Goal: Book appointment/travel/reservation

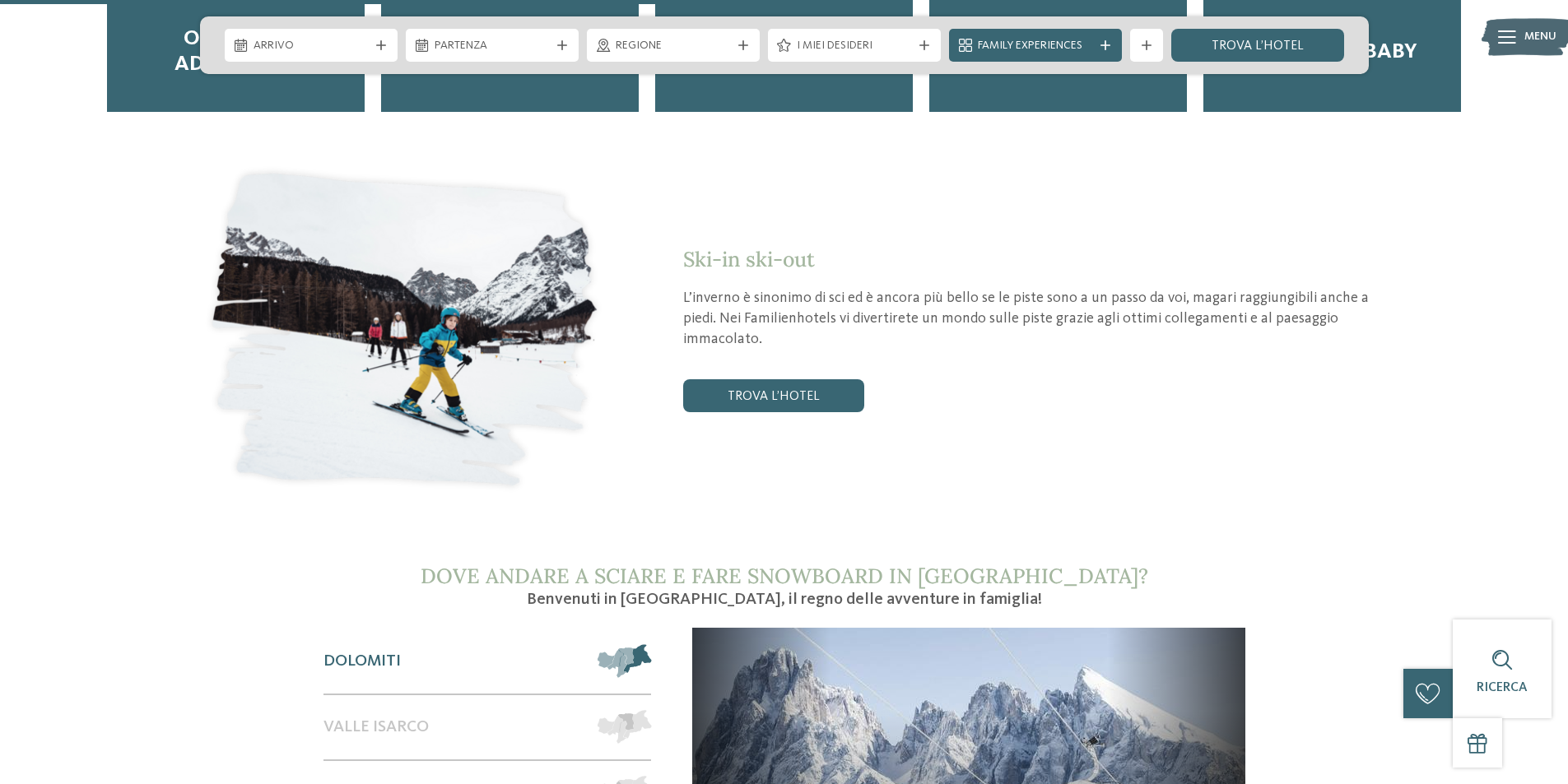
scroll to position [2552, 0]
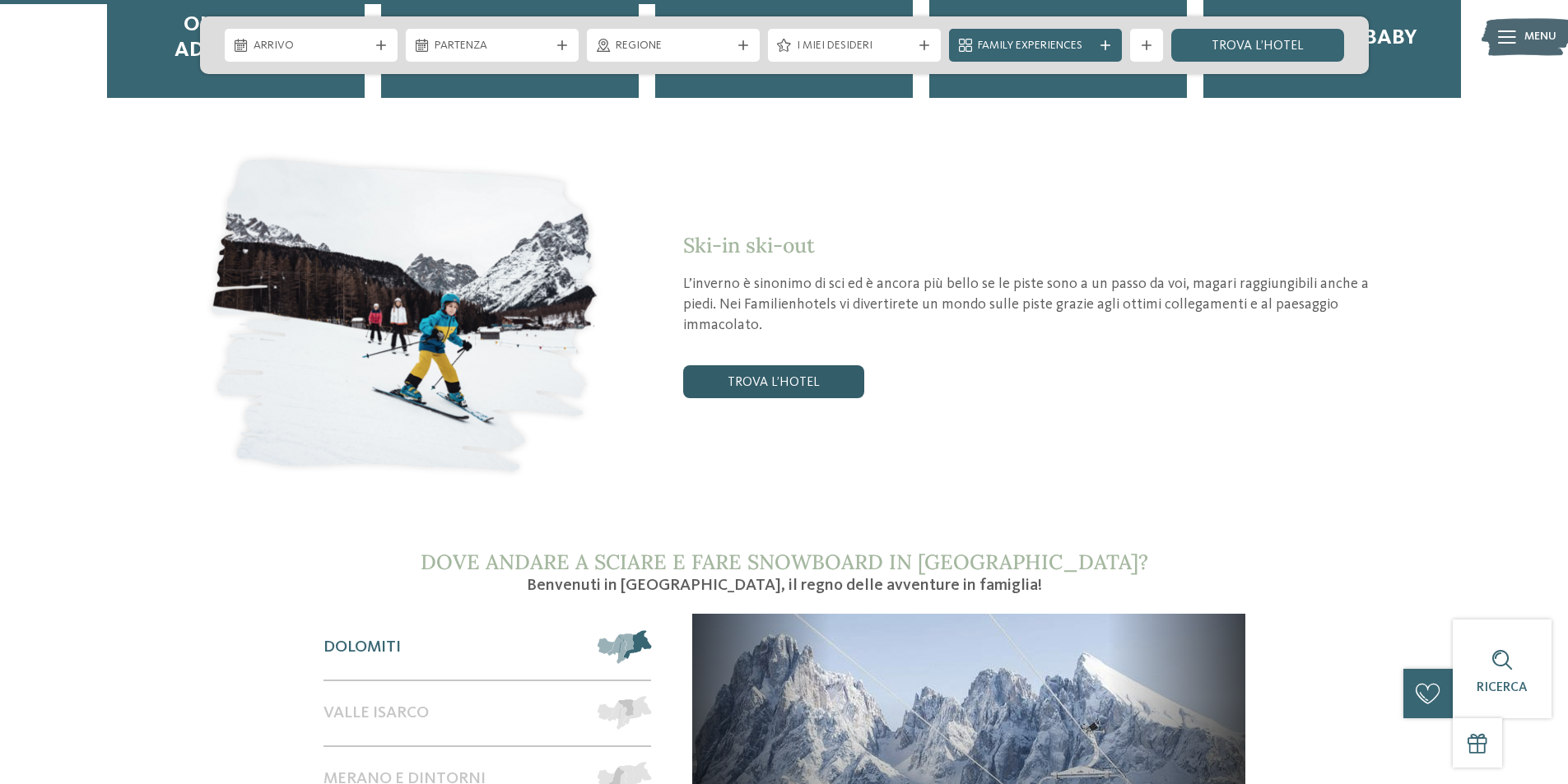
click at [792, 366] on link "trova l’hotel" at bounding box center [774, 382] width 181 height 33
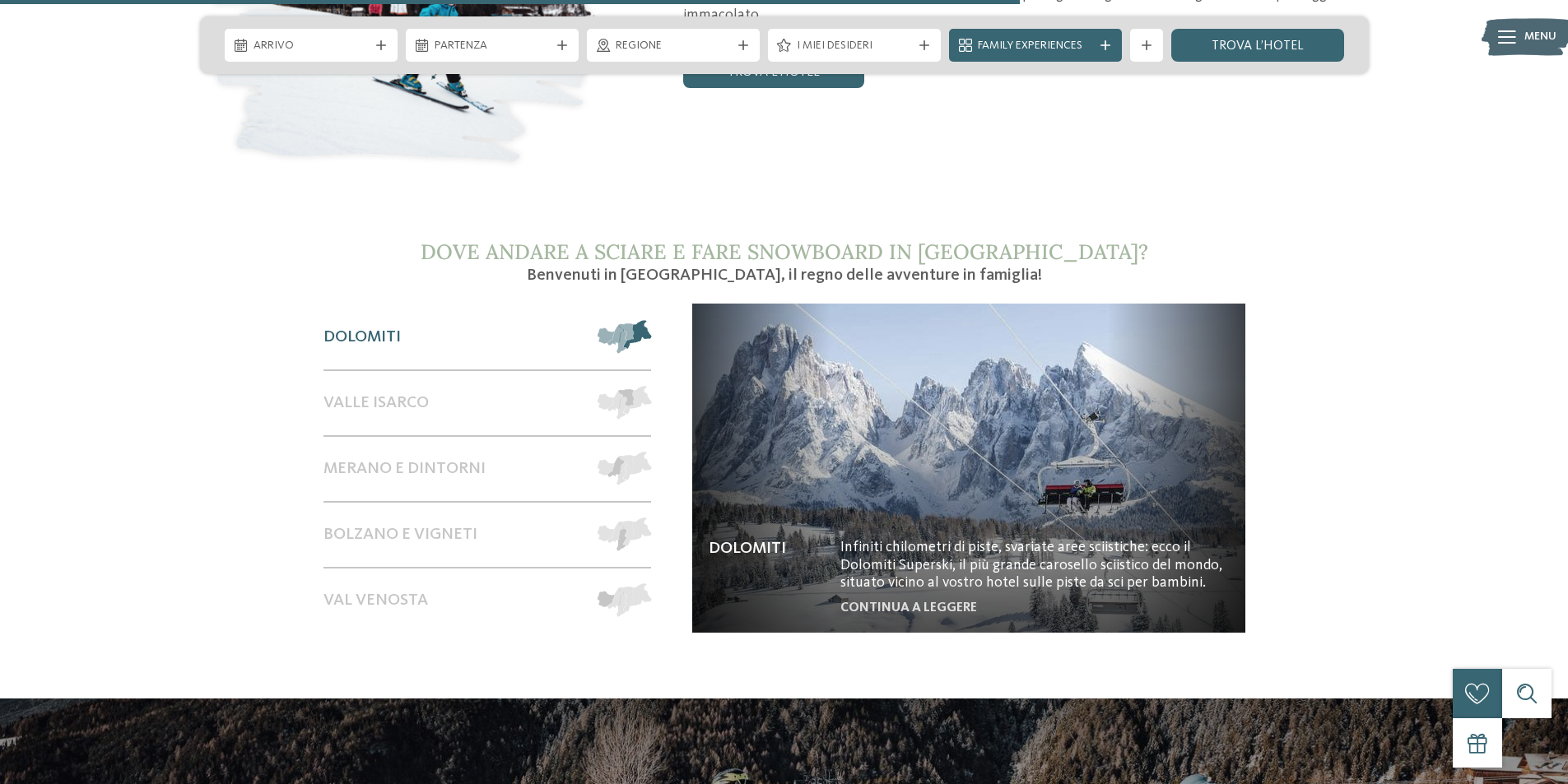
scroll to position [2881, 0]
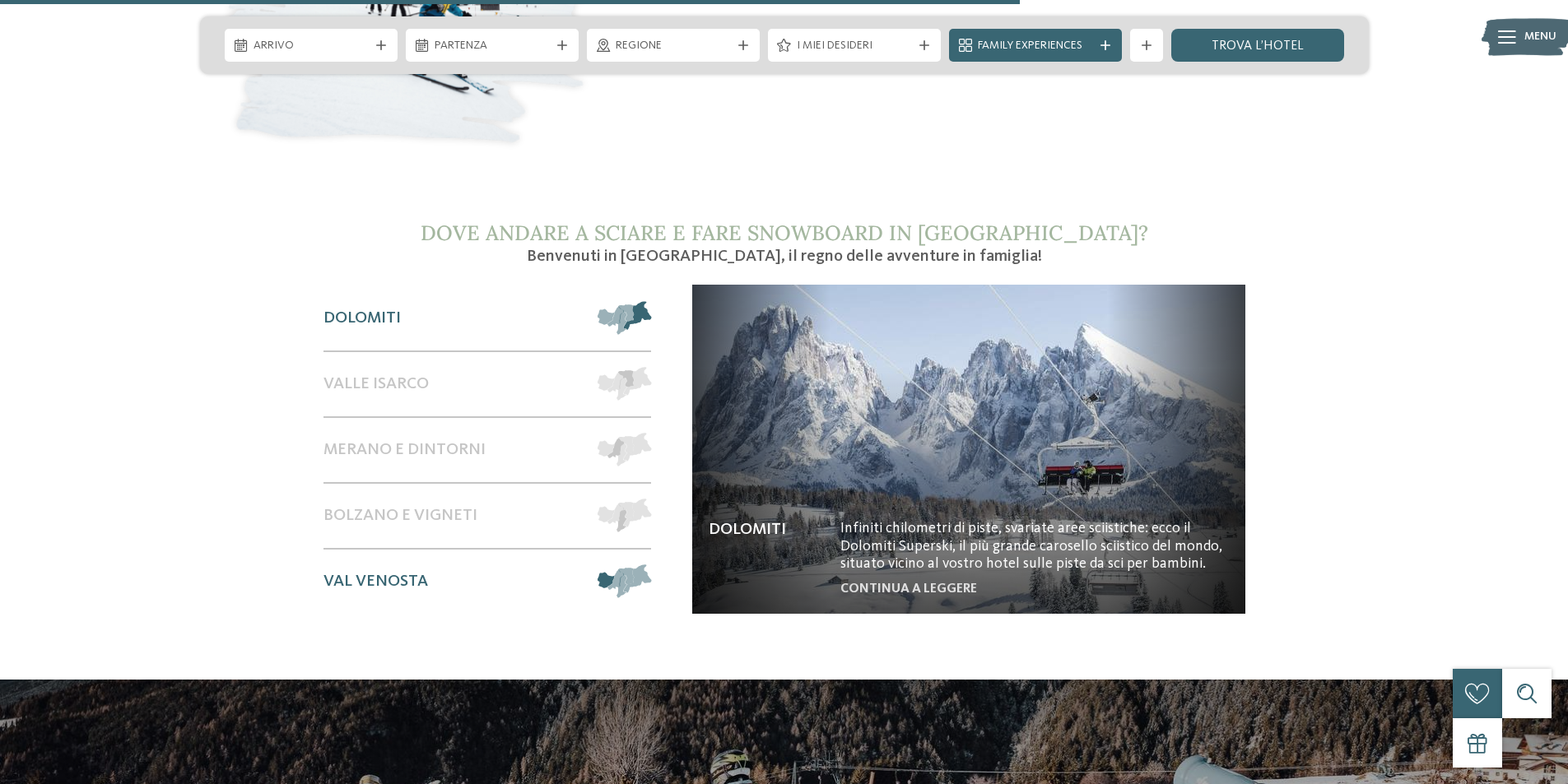
click at [566, 554] on div "Val Venosta" at bounding box center [453, 582] width 259 height 64
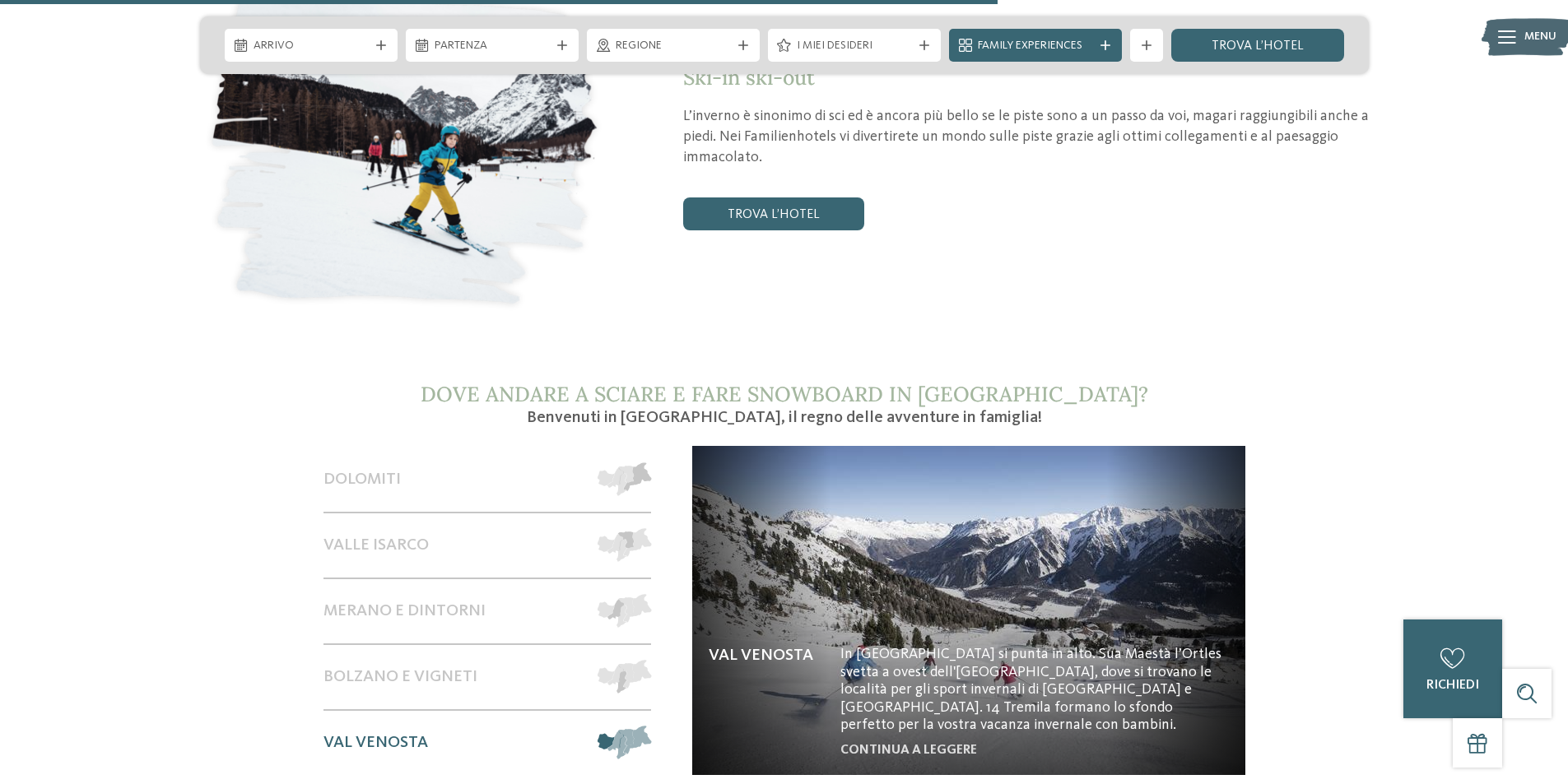
scroll to position [2716, 0]
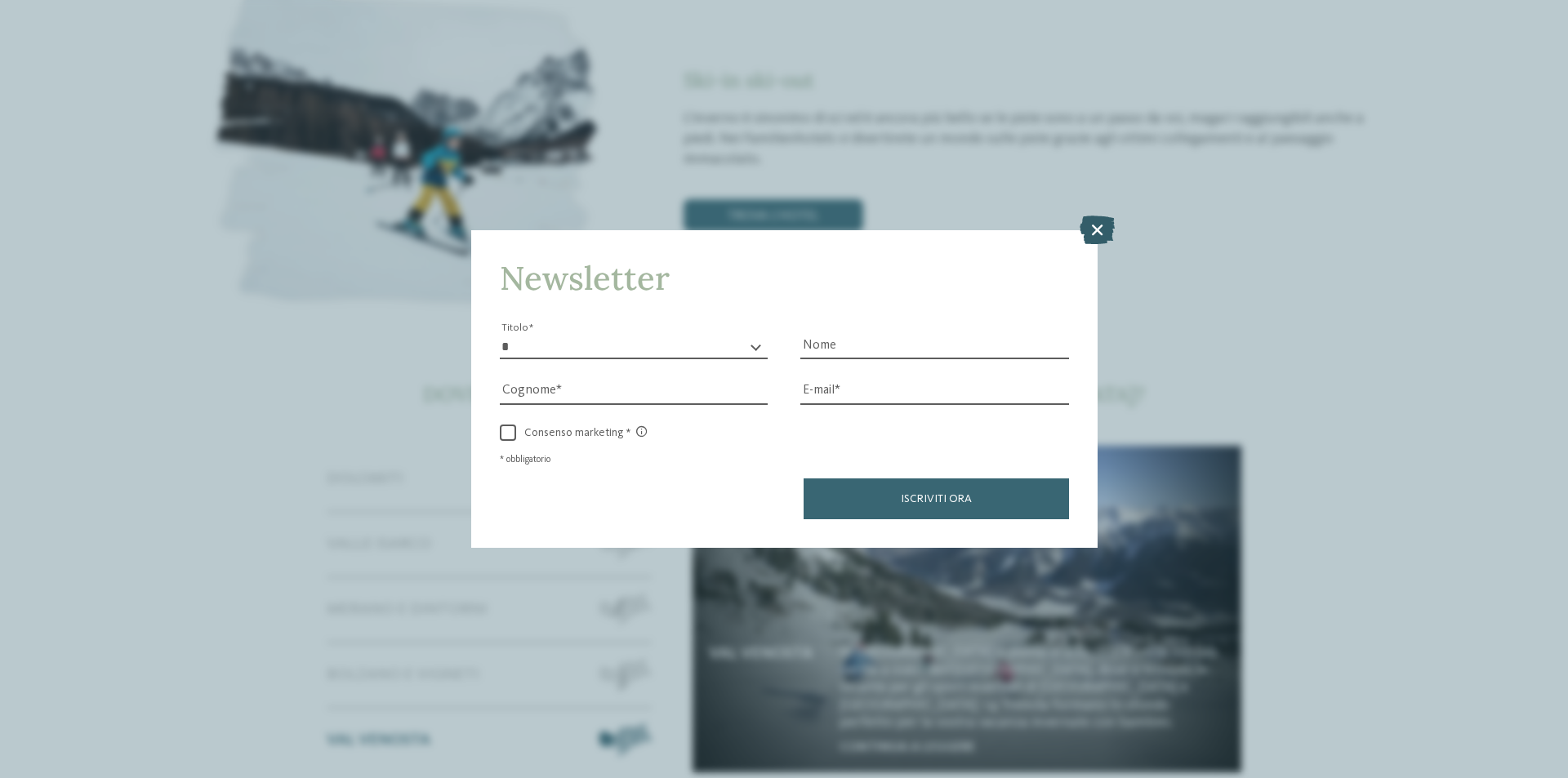
click at [1093, 236] on icon at bounding box center [1097, 230] width 35 height 29
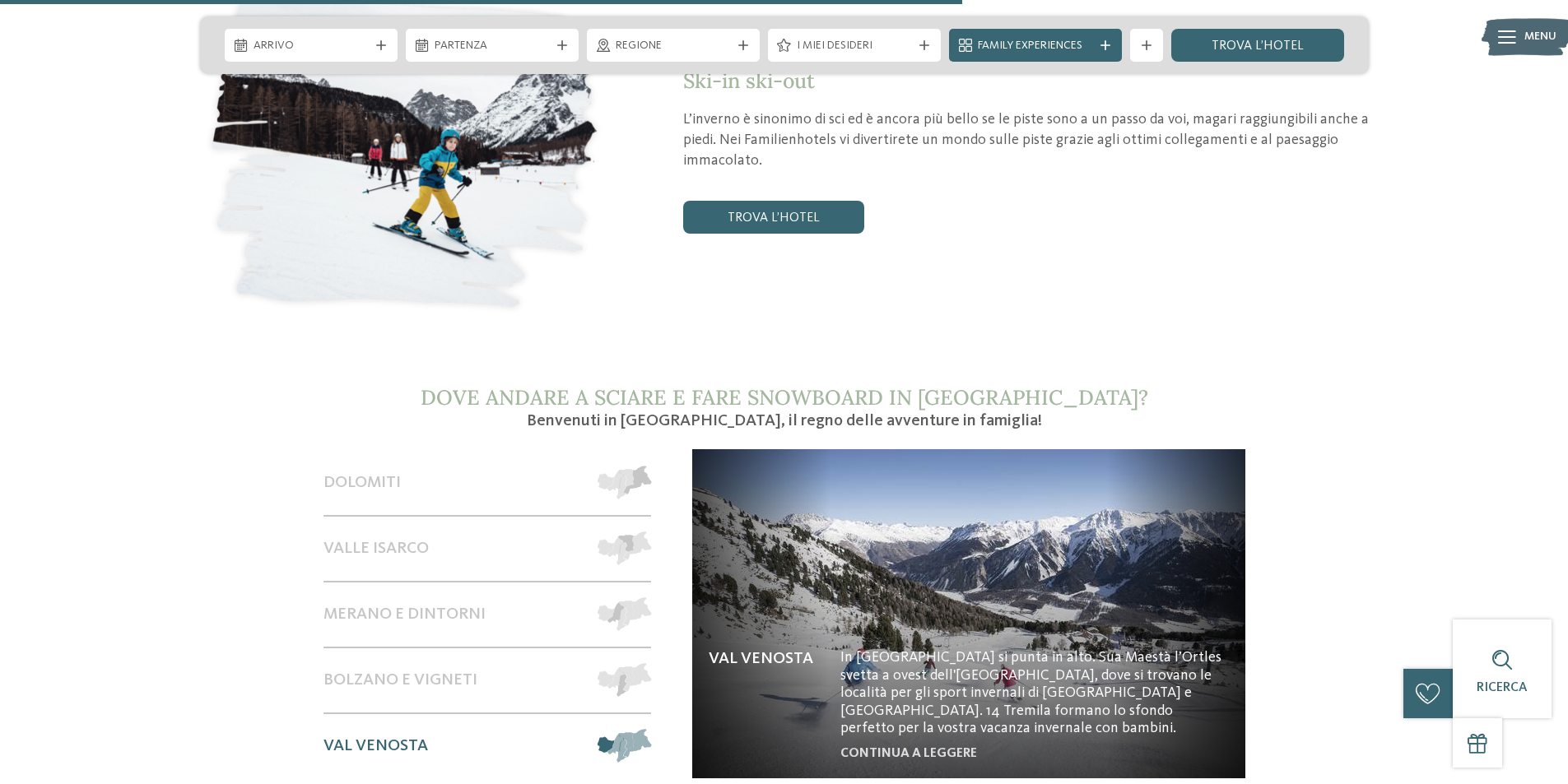
click at [427, 723] on div "Val Venosta" at bounding box center [453, 746] width 259 height 64
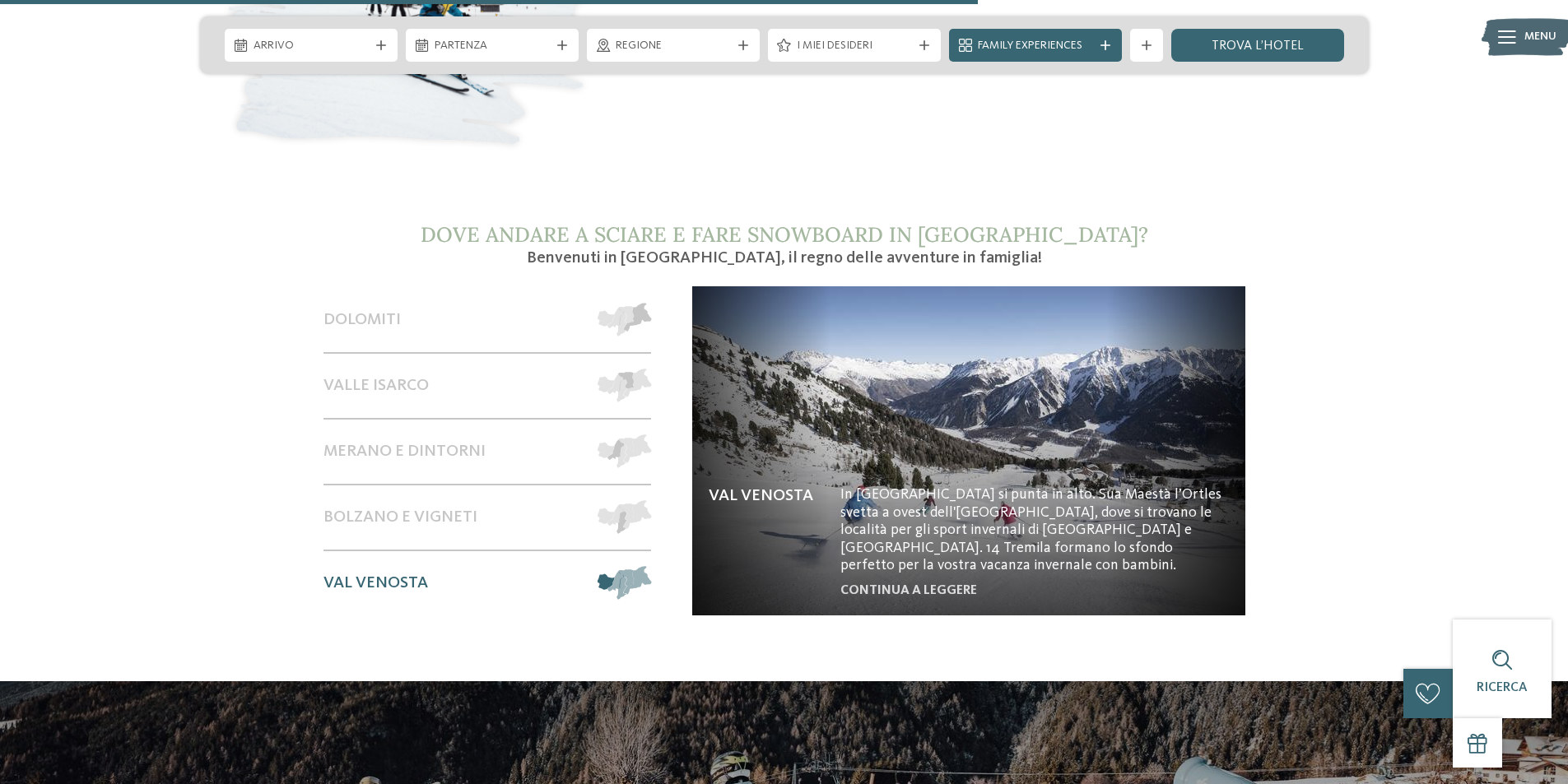
scroll to position [2881, 0]
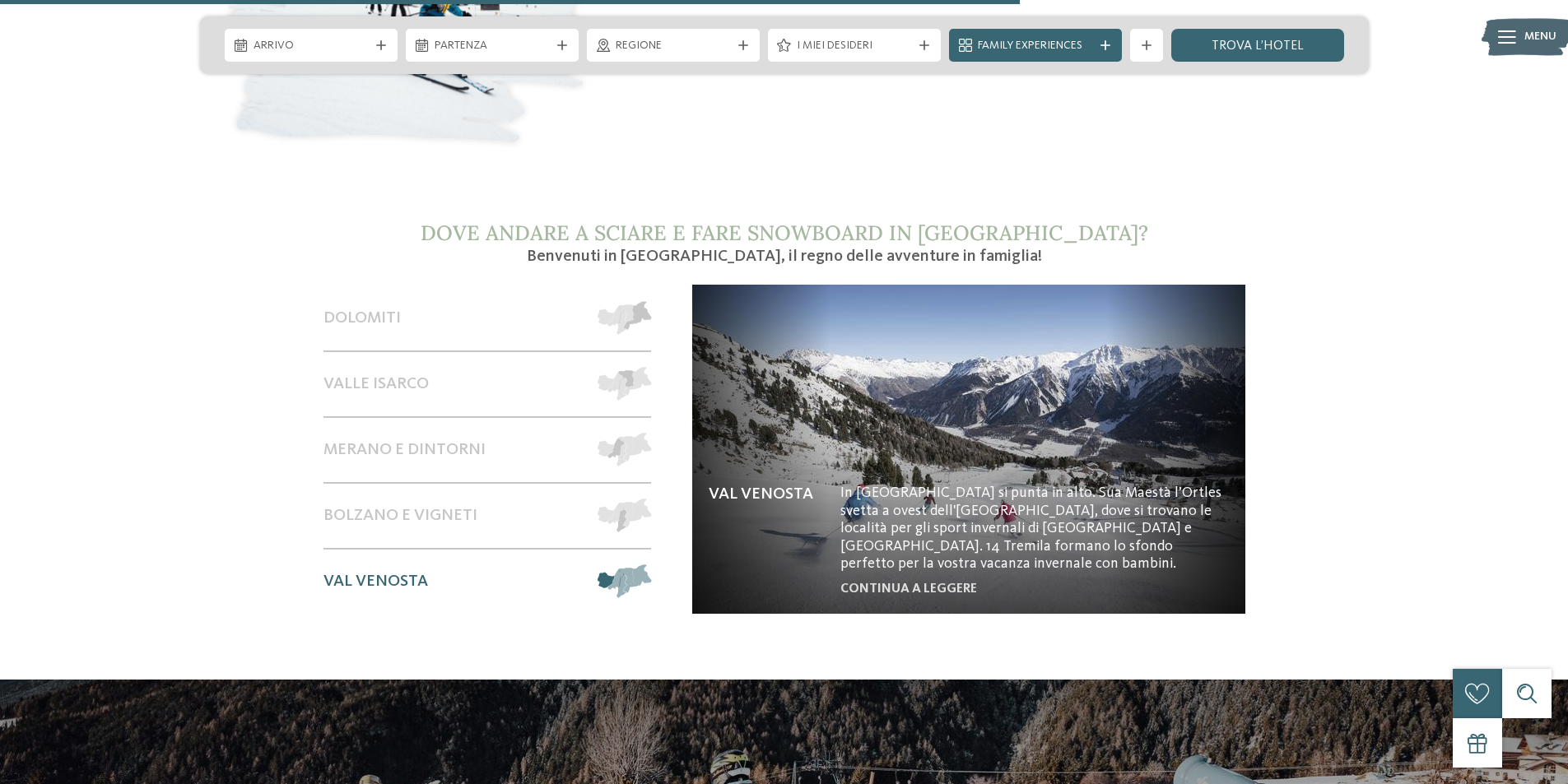
click at [932, 556] on img at bounding box center [968, 448] width 553 height 329
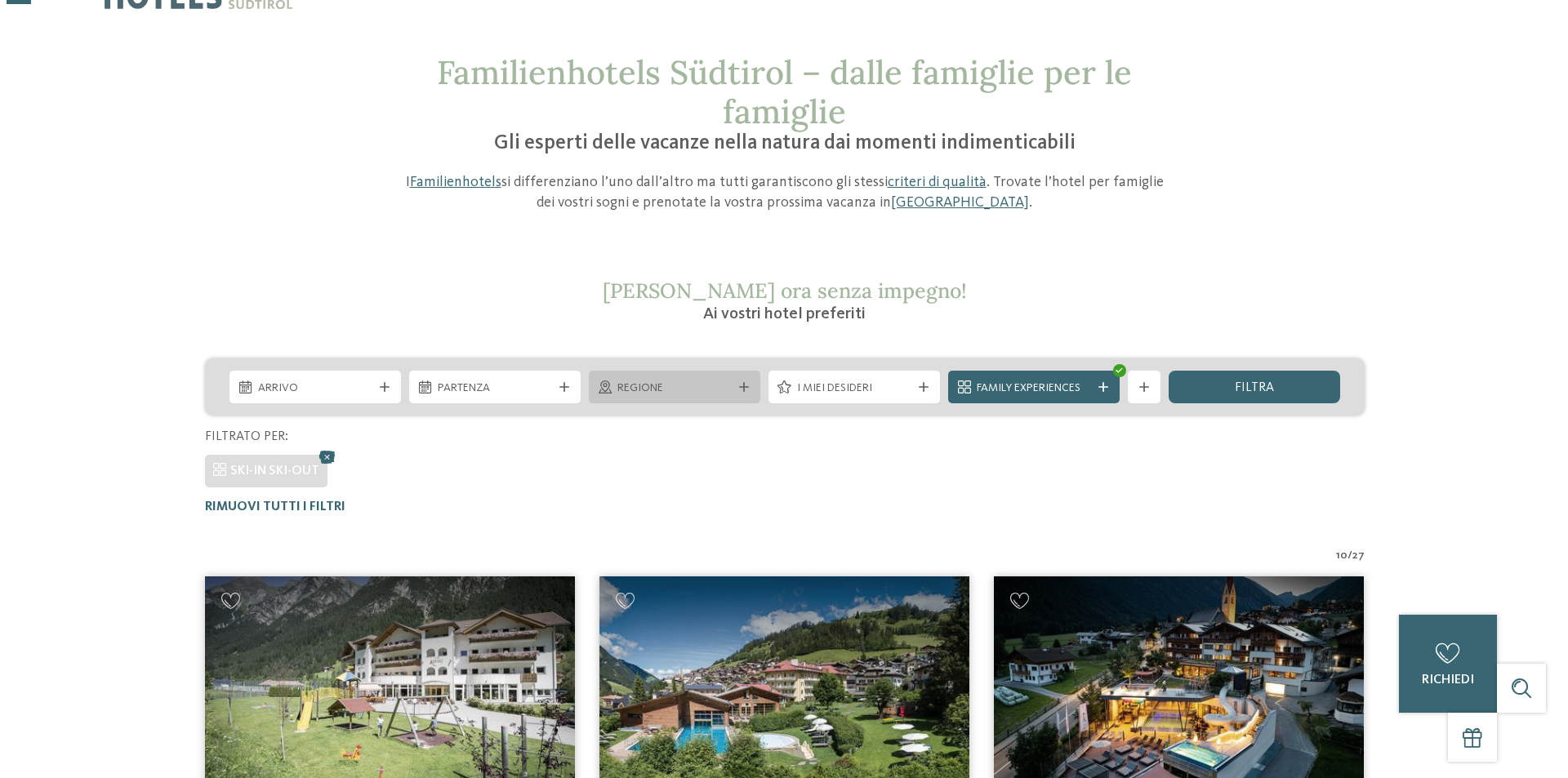
scroll to position [46, 0]
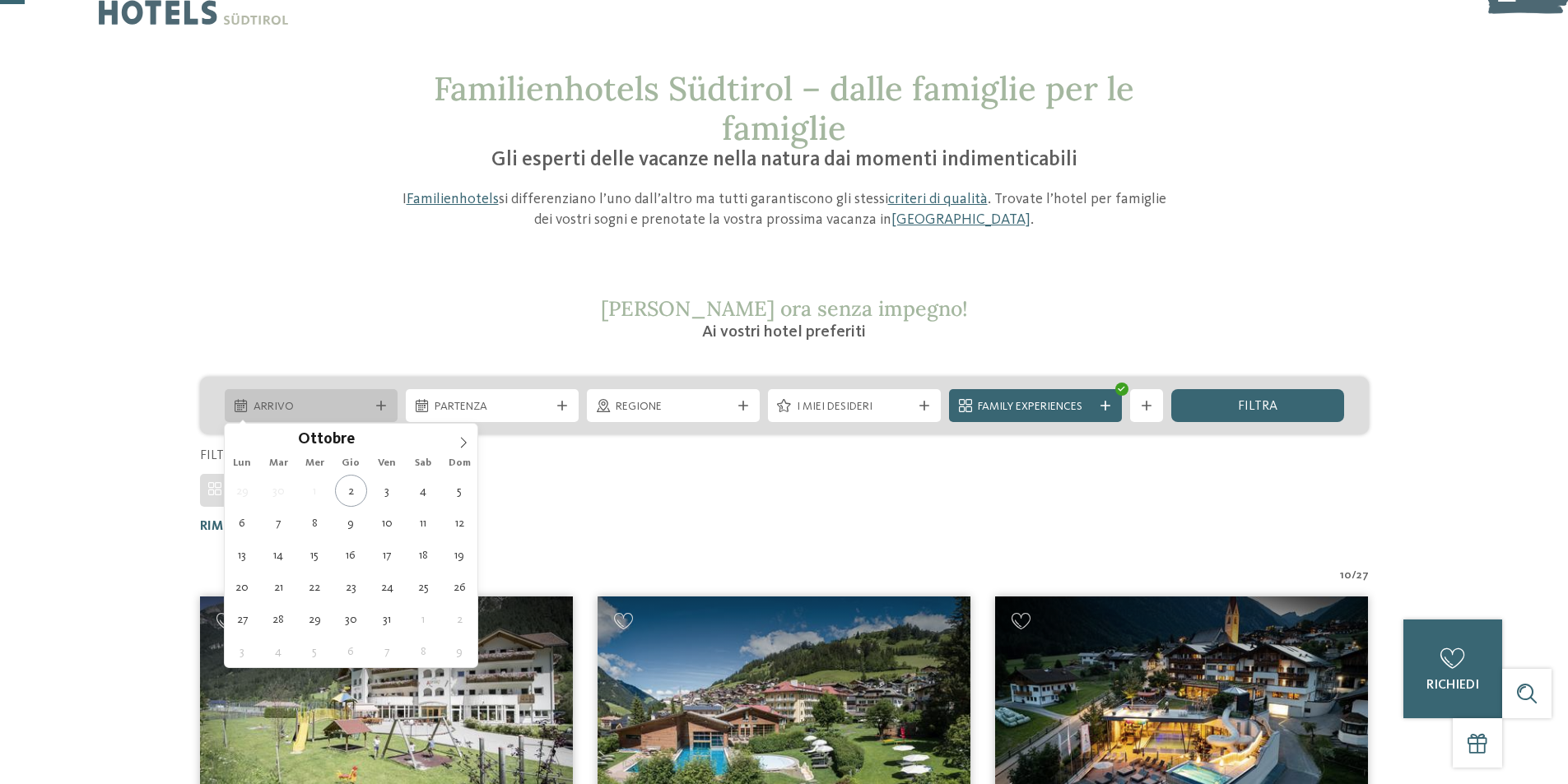
click at [372, 397] on div "Arrivo" at bounding box center [311, 406] width 124 height 18
click at [465, 442] on icon at bounding box center [463, 442] width 11 height 11
click at [465, 442] on icon at bounding box center [464, 443] width 6 height 11
type div "27.12.2025"
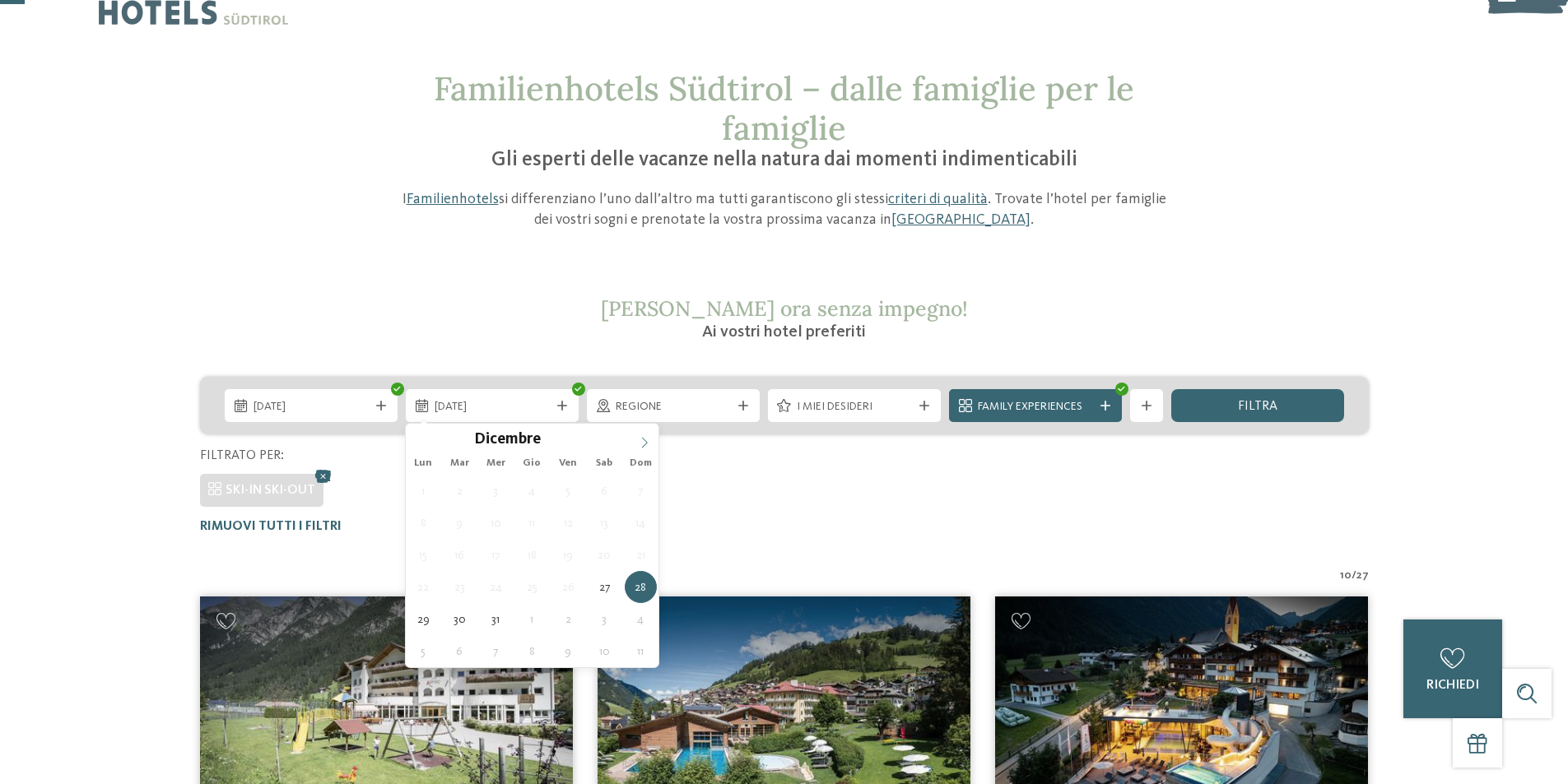
type input "****"
click at [640, 442] on icon at bounding box center [644, 442] width 11 height 11
type div "04.01.2026"
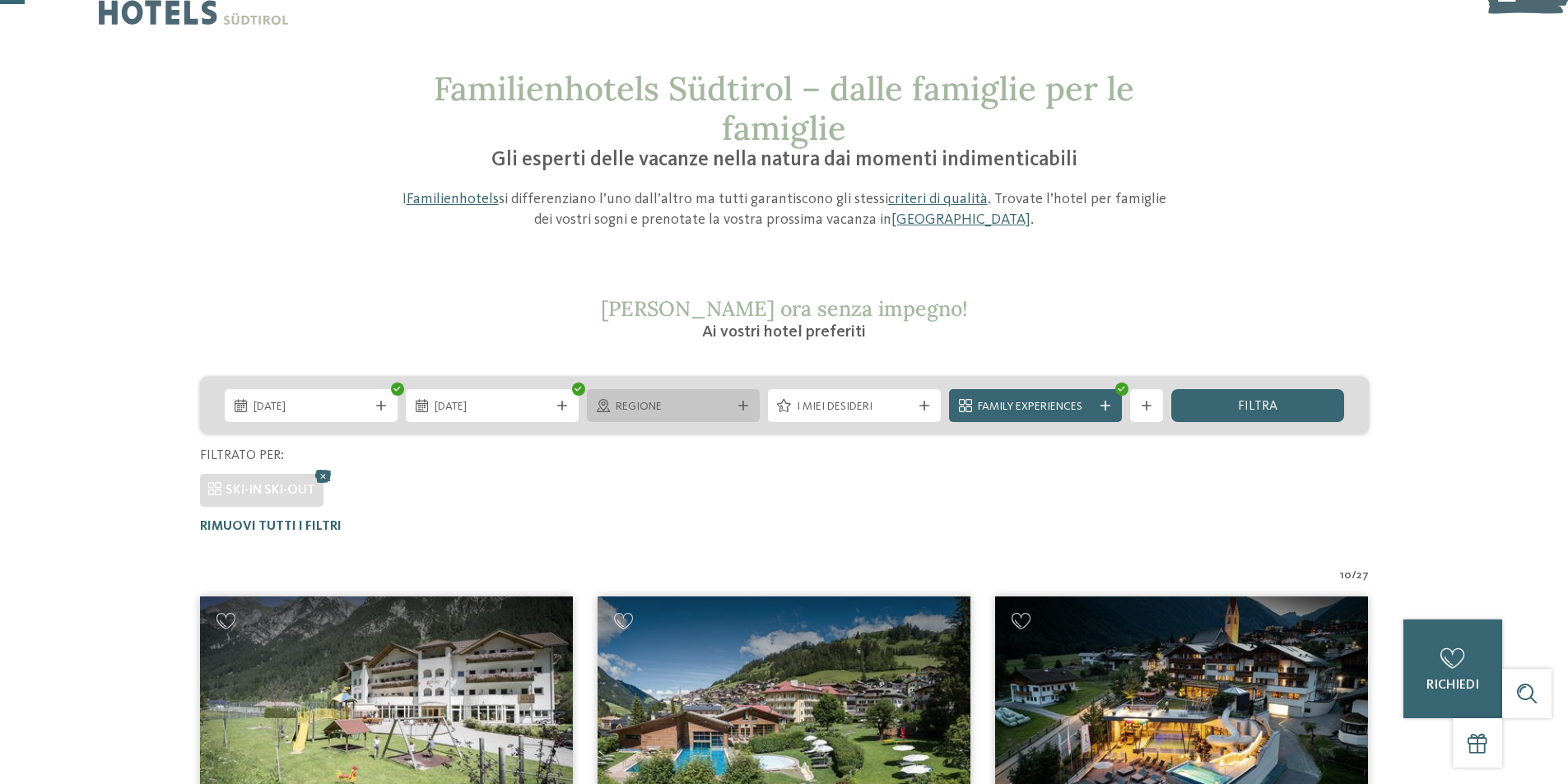
click at [706, 407] on span "Regione" at bounding box center [673, 407] width 115 height 16
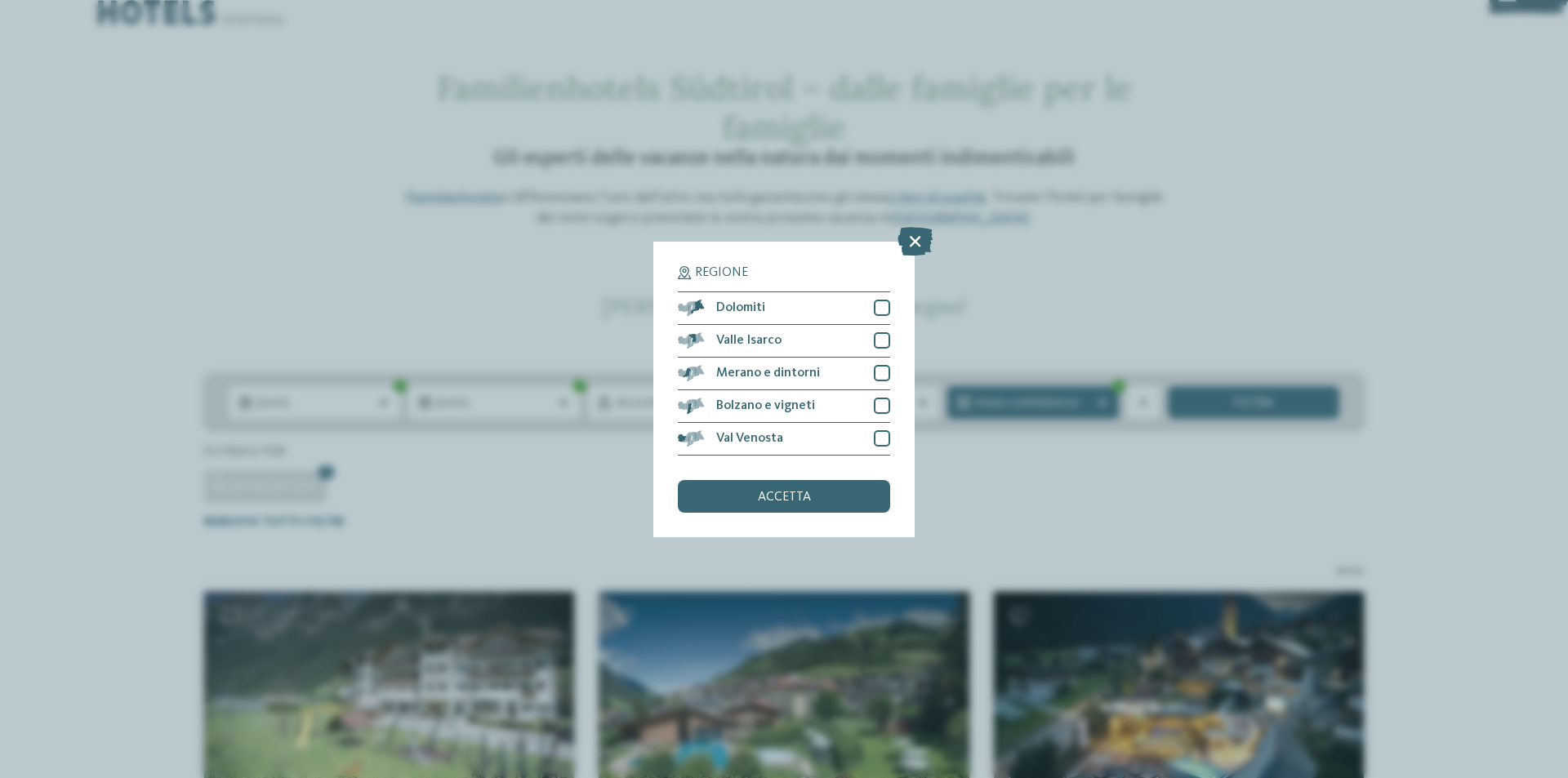
click at [531, 499] on div "Regione Dolomiti" at bounding box center [784, 389] width 1568 height 778
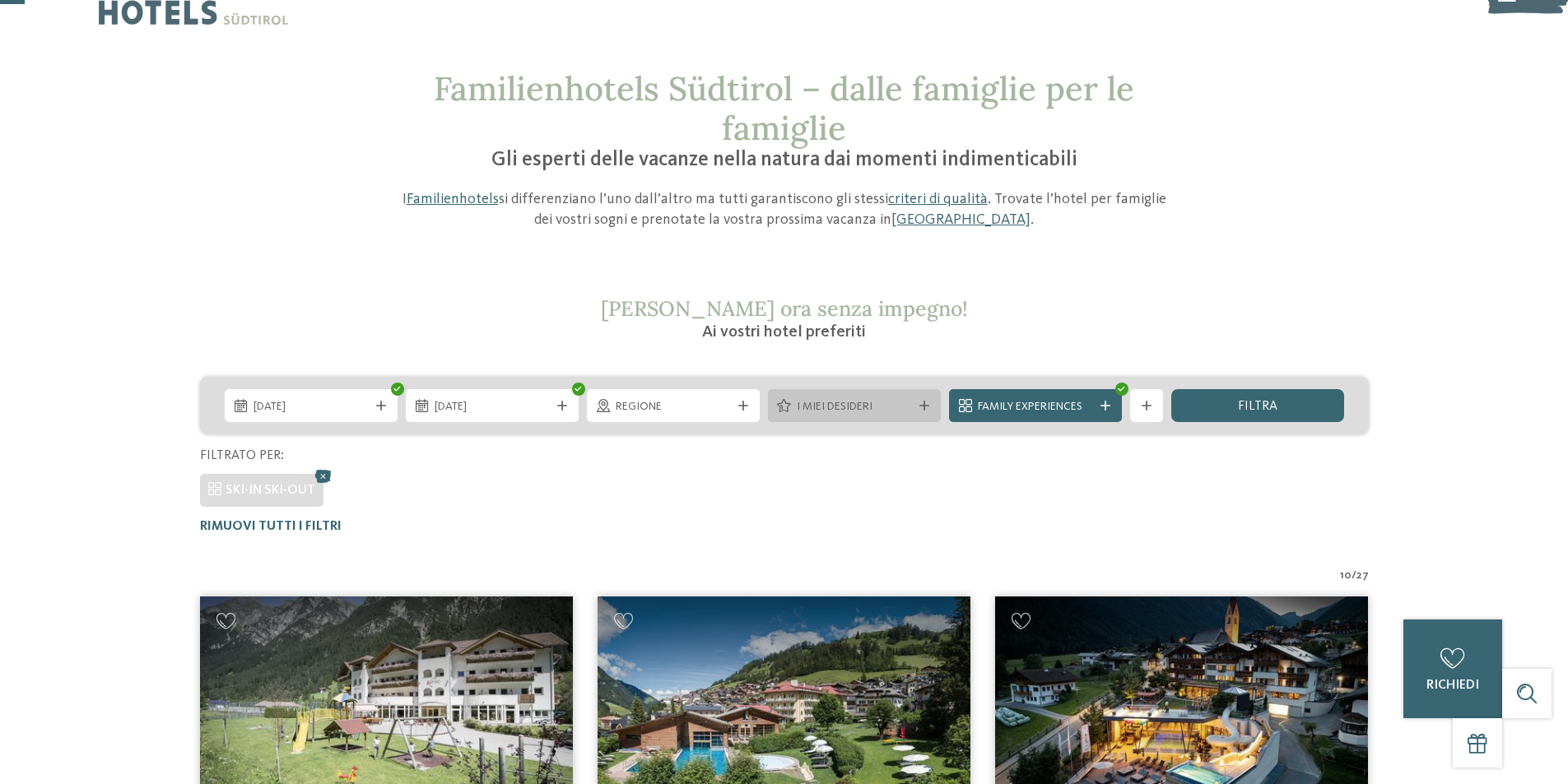
click at [863, 411] on span "I miei desideri" at bounding box center [854, 407] width 115 height 16
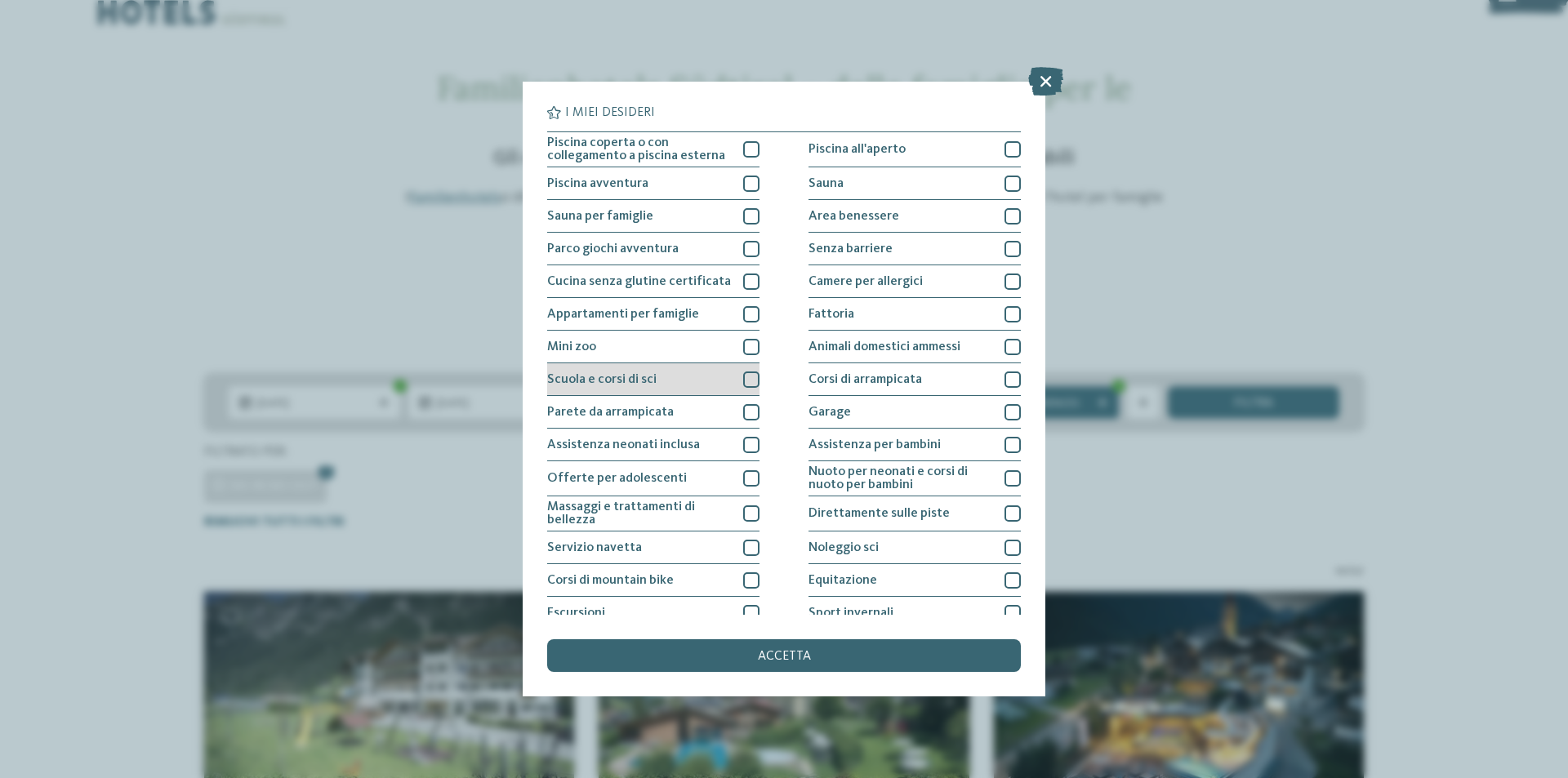
click at [754, 385] on div at bounding box center [751, 379] width 16 height 16
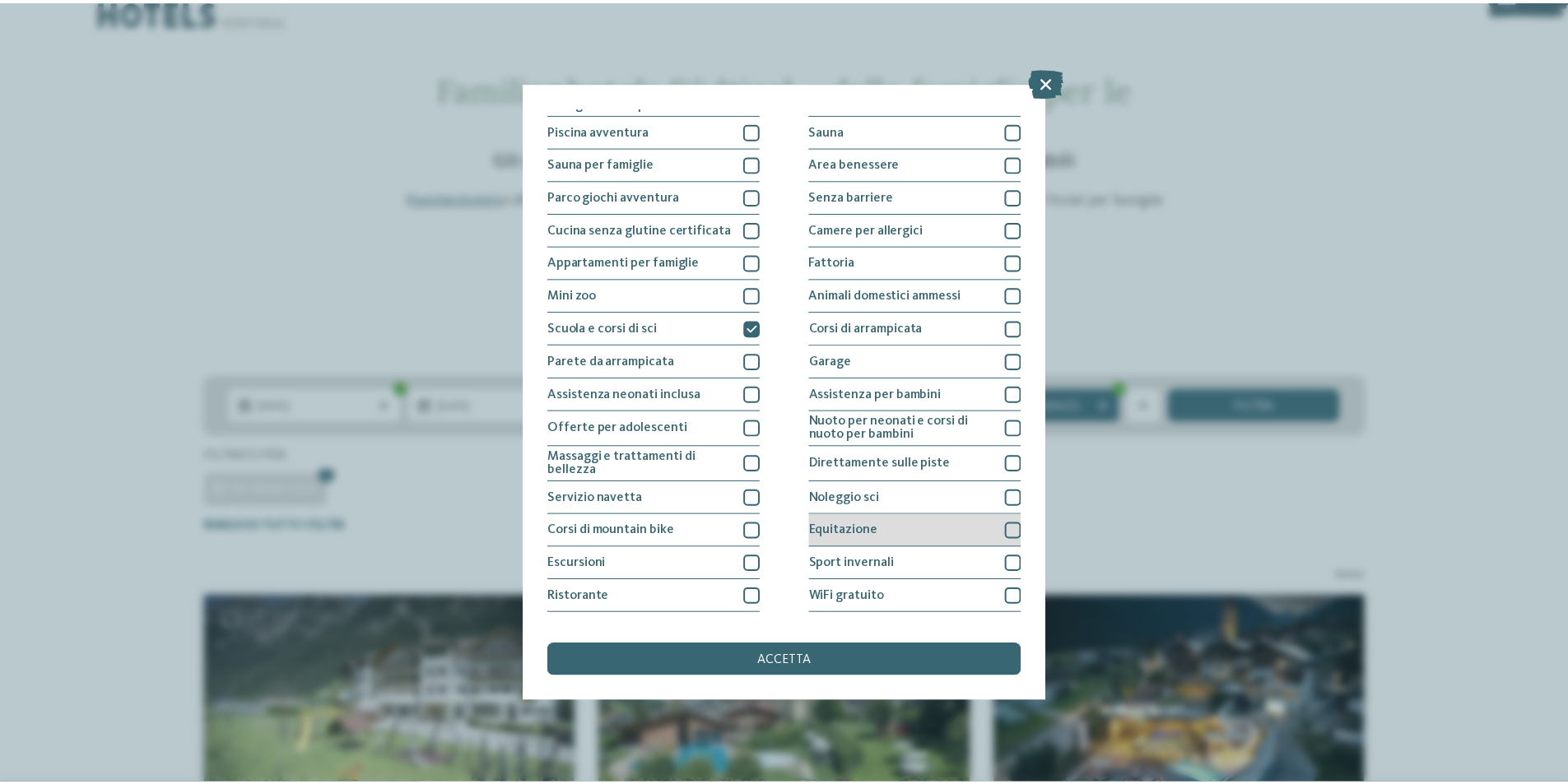
scroll to position [80, 0]
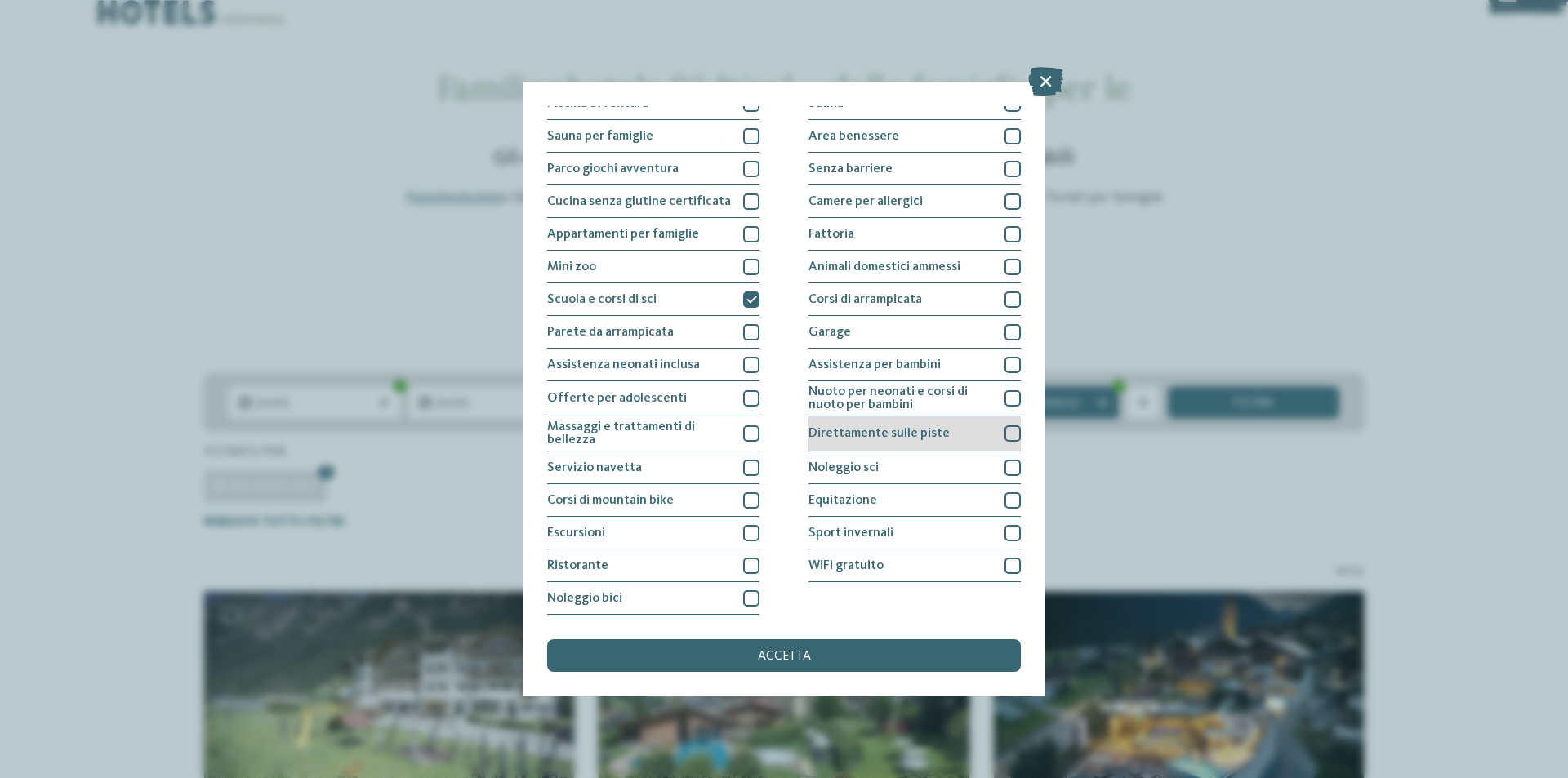
click at [1004, 437] on div at bounding box center [1012, 433] width 16 height 16
click at [870, 652] on div "accetta" at bounding box center [784, 656] width 474 height 33
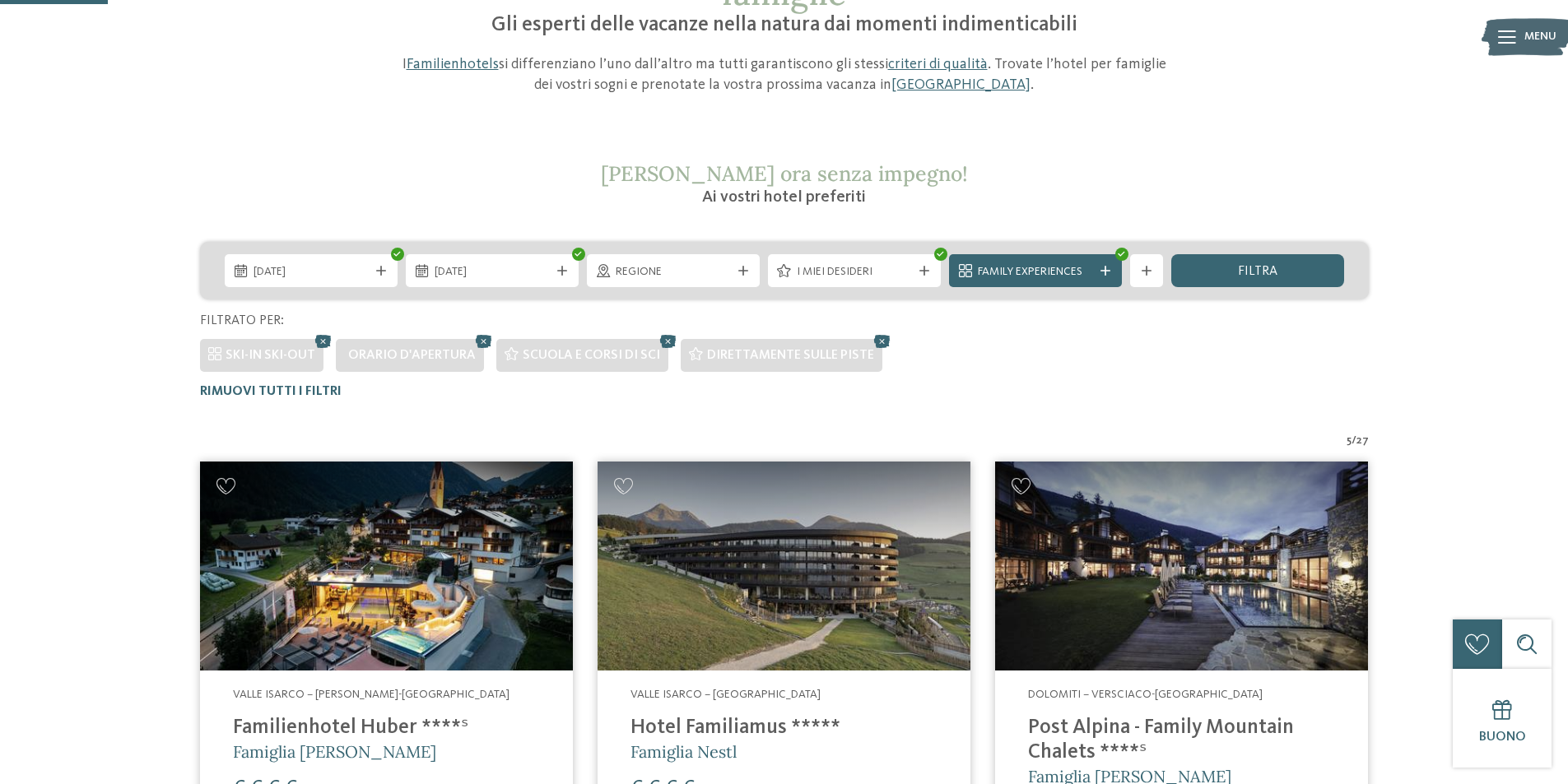
scroll to position [211, 0]
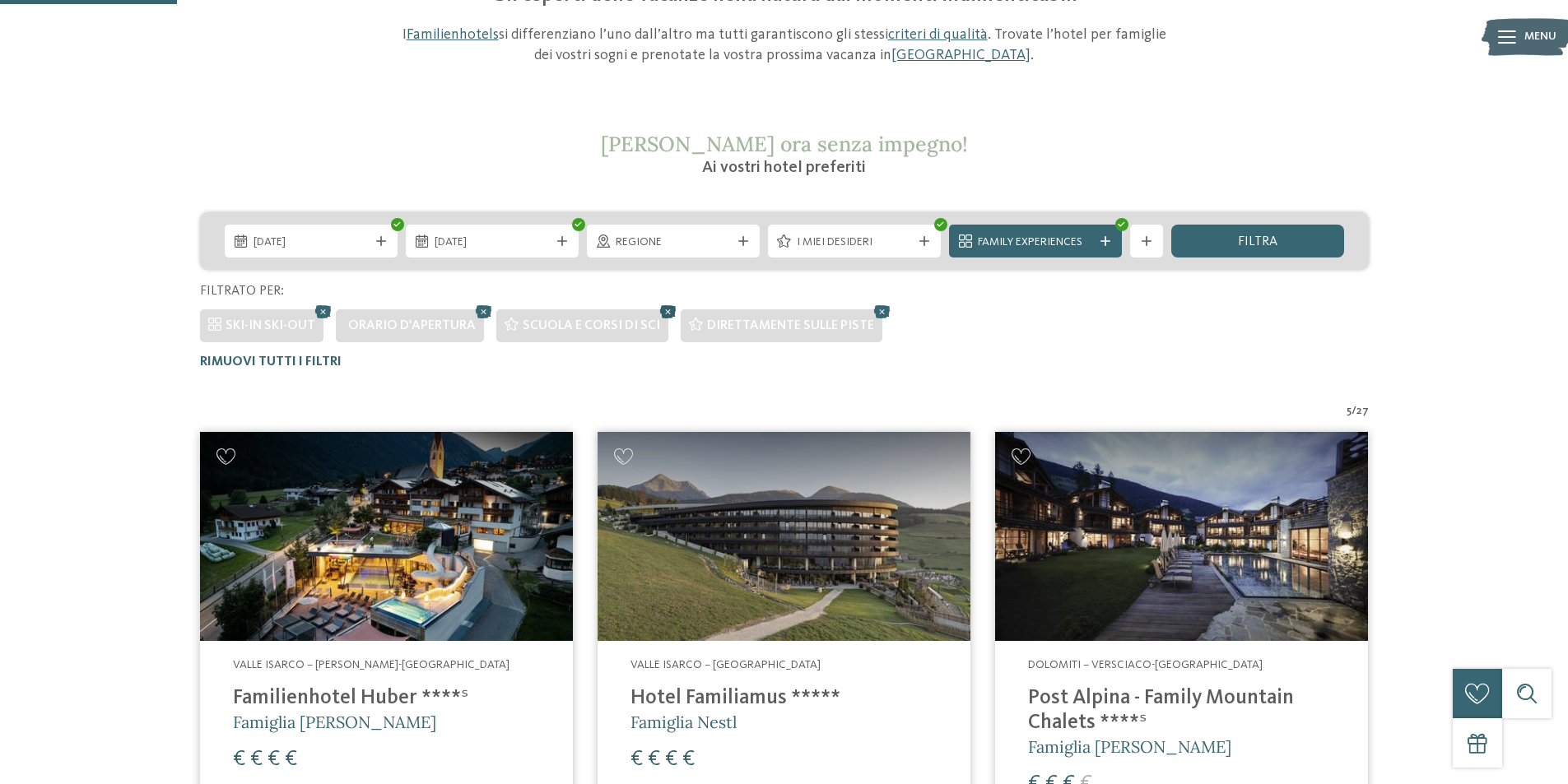
click at [659, 307] on icon at bounding box center [668, 312] width 25 height 21
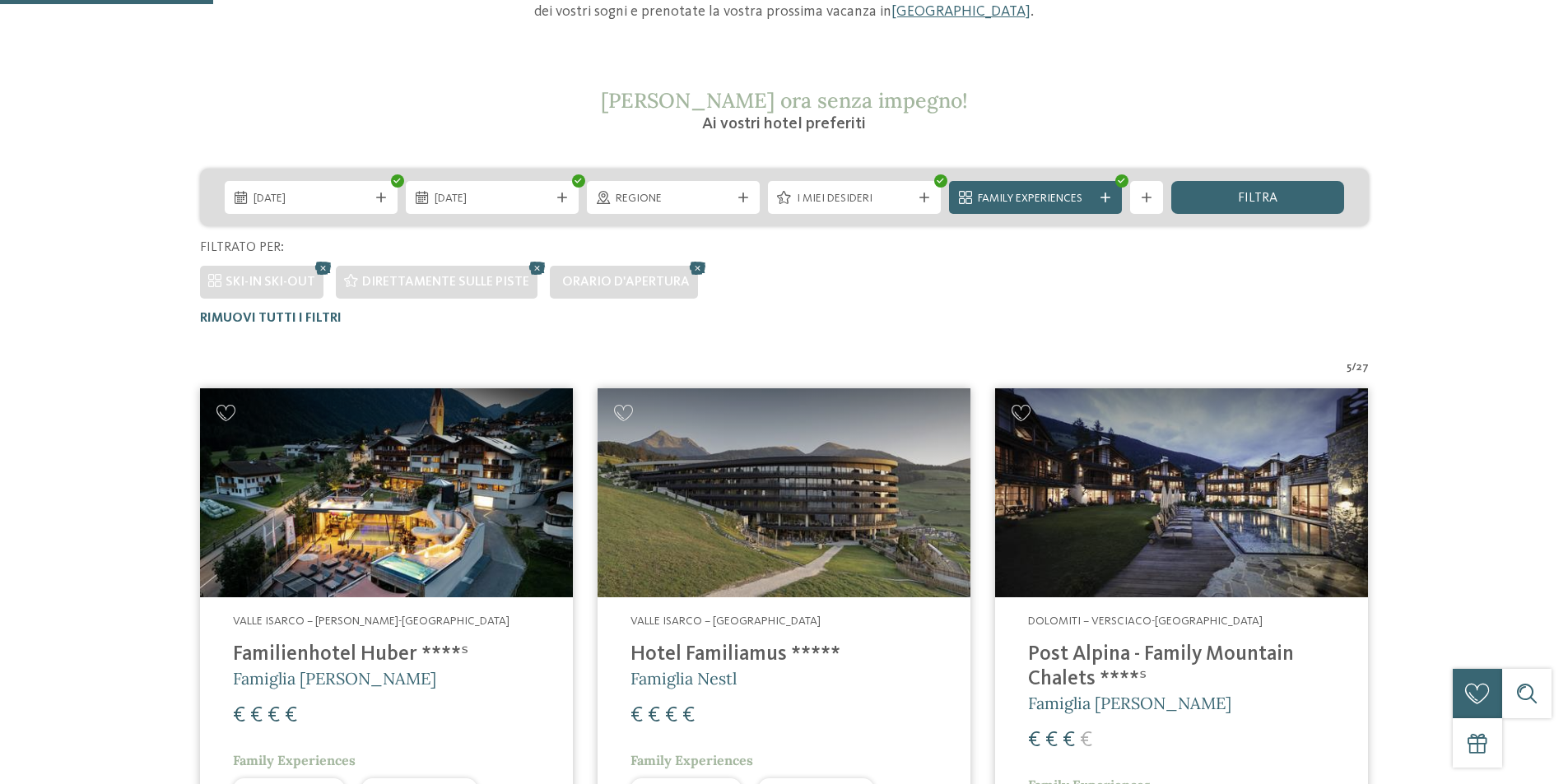
scroll to position [412, 0]
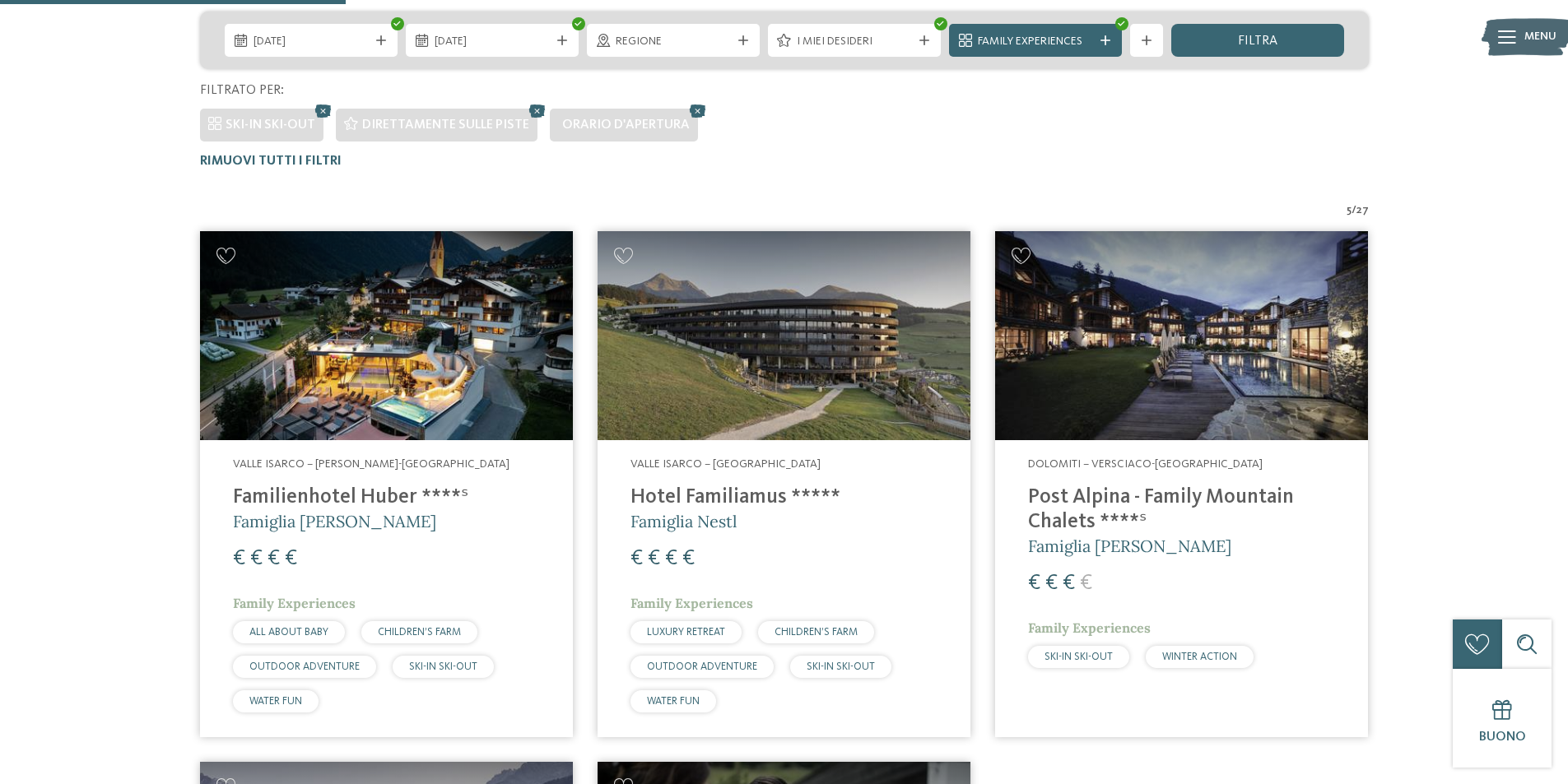
click at [1122, 493] on h4 "Post Alpina - Family Mountain Chalets ****ˢ" at bounding box center [1181, 511] width 307 height 50
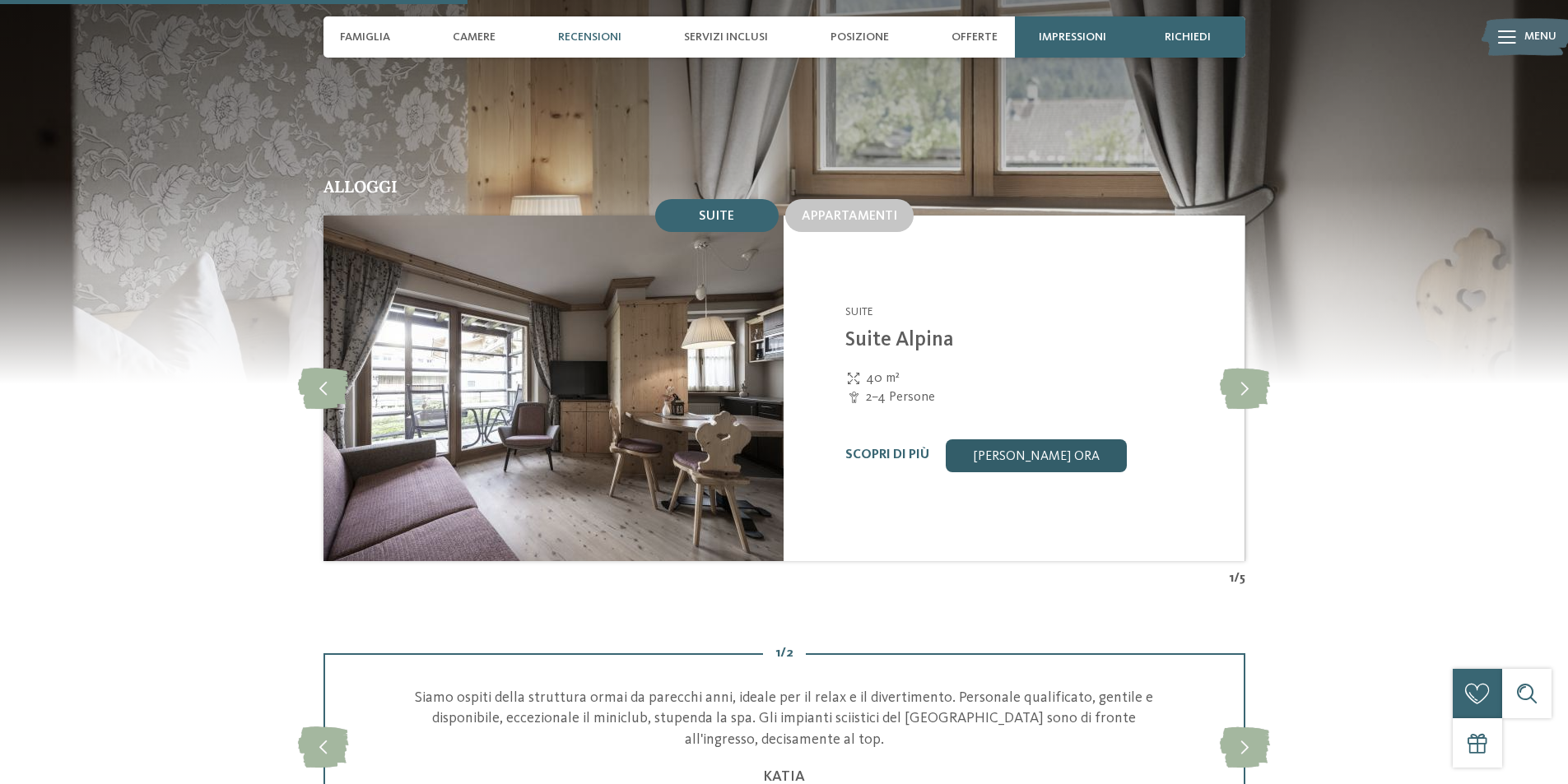
scroll to position [1729, 0]
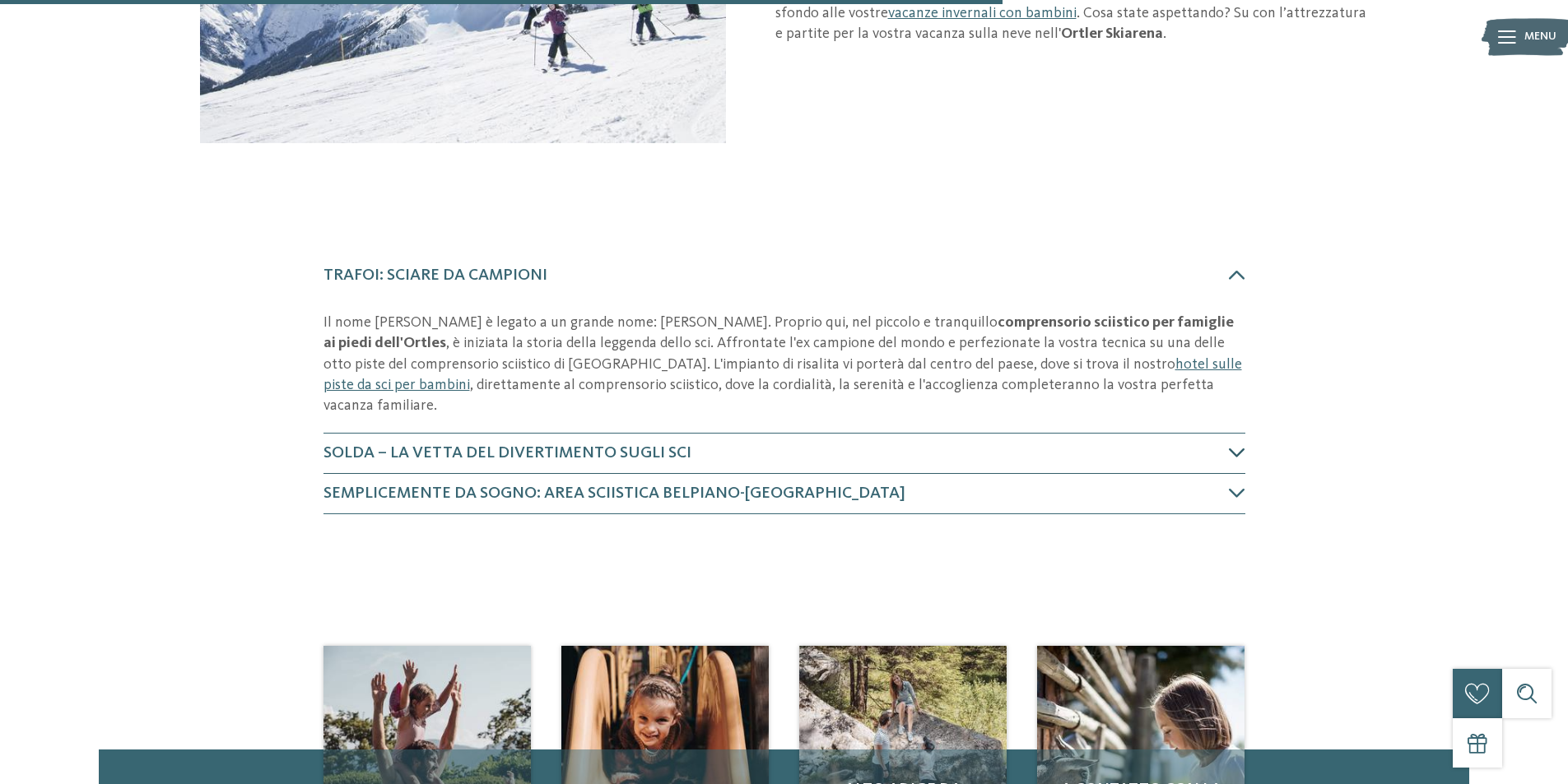
scroll to position [412, 0]
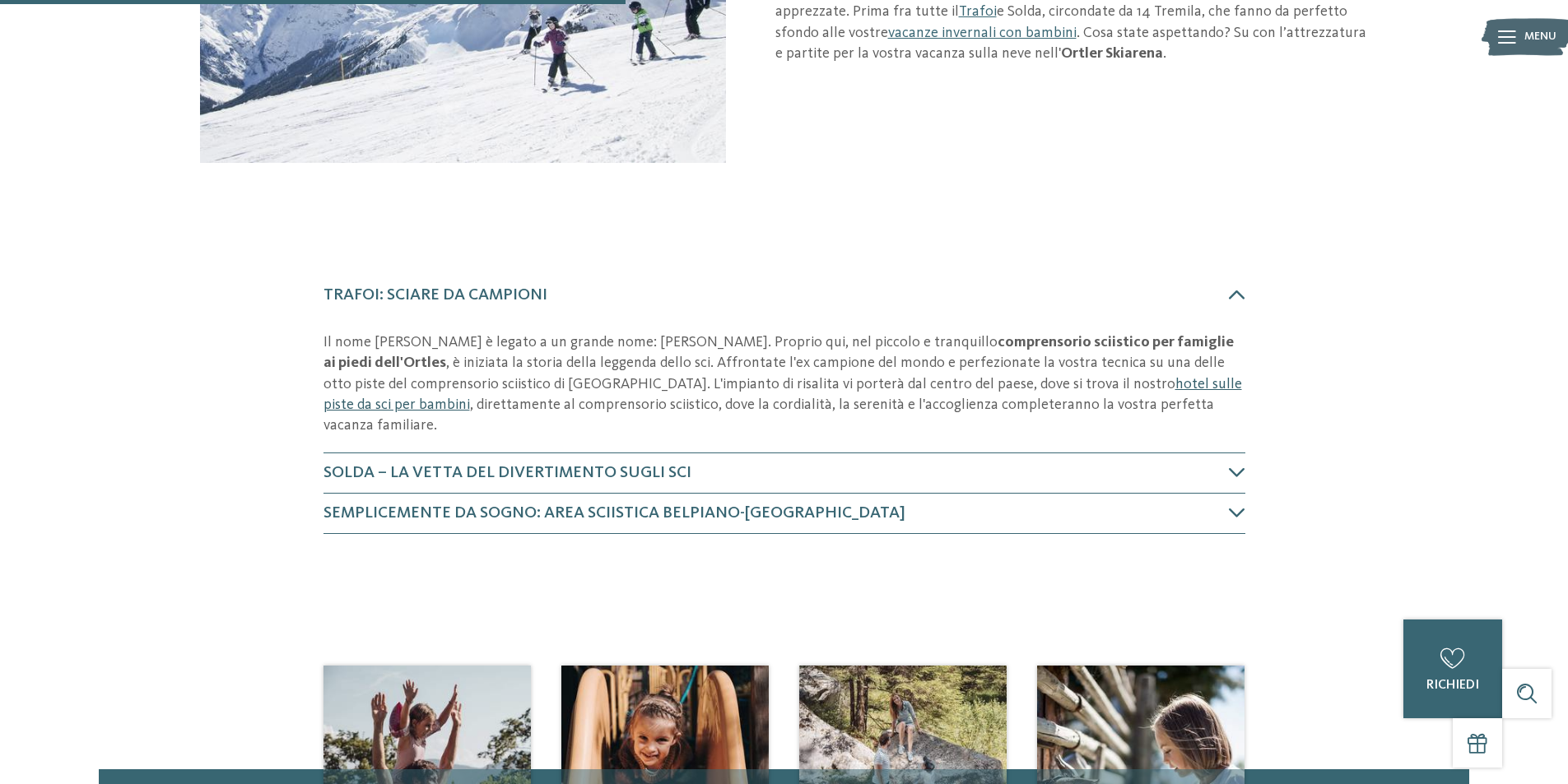
click at [1022, 387] on link "hotel sulle piste da sci per bambini" at bounding box center [783, 394] width 919 height 35
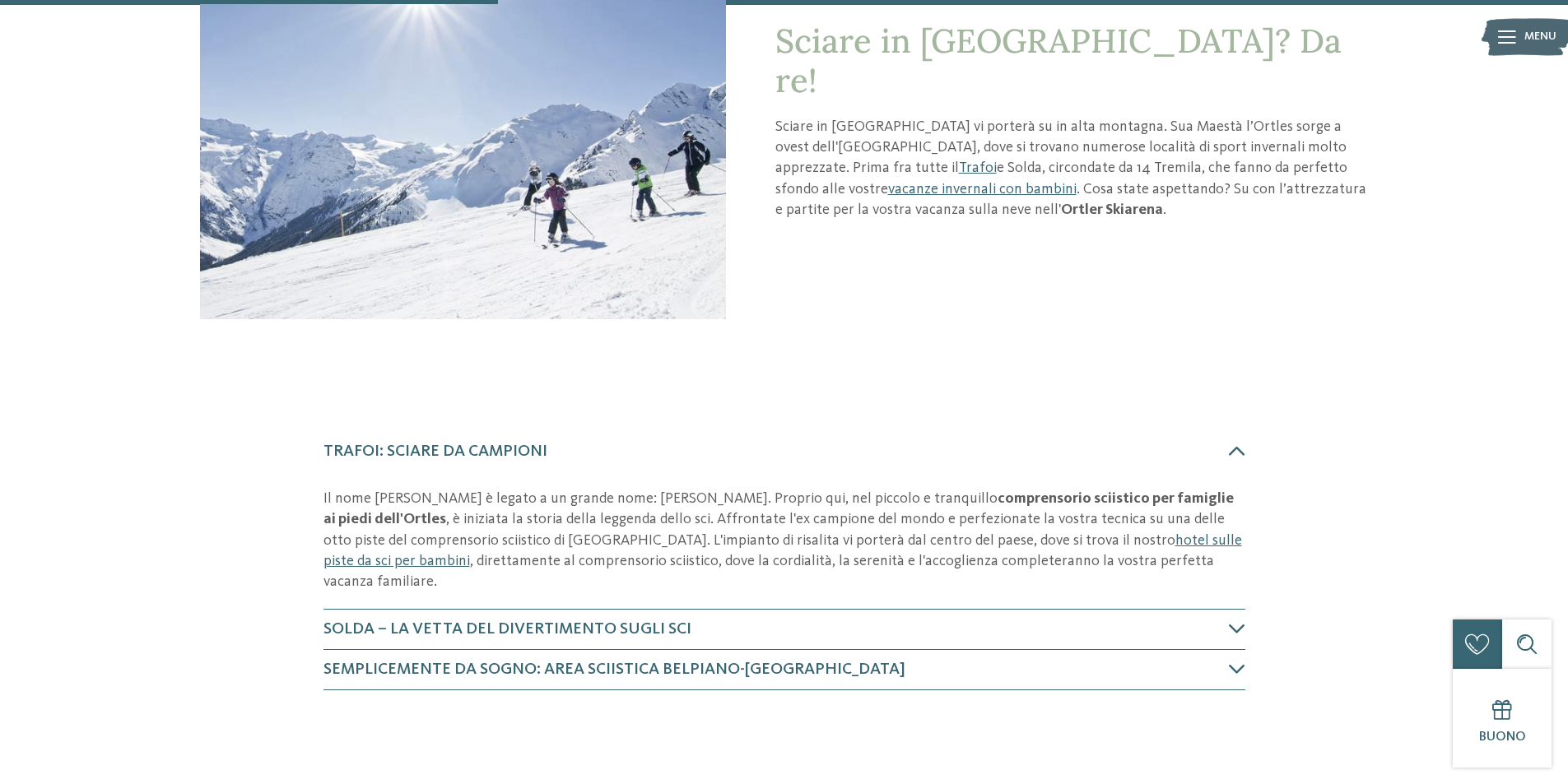
scroll to position [247, 0]
